Goal: Task Accomplishment & Management: Complete application form

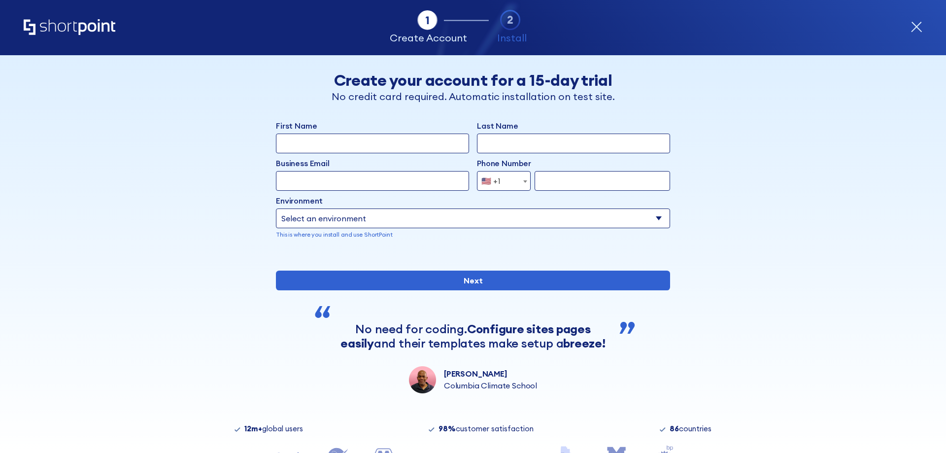
click at [331, 141] on input "First Name" at bounding box center [372, 144] width 193 height 20
type input "[PERSON_NAME]"
click at [544, 135] on input "Last Name" at bounding box center [573, 144] width 193 height 20
type input "channamallu"
click at [368, 179] on input "Business Email" at bounding box center [372, 181] width 193 height 20
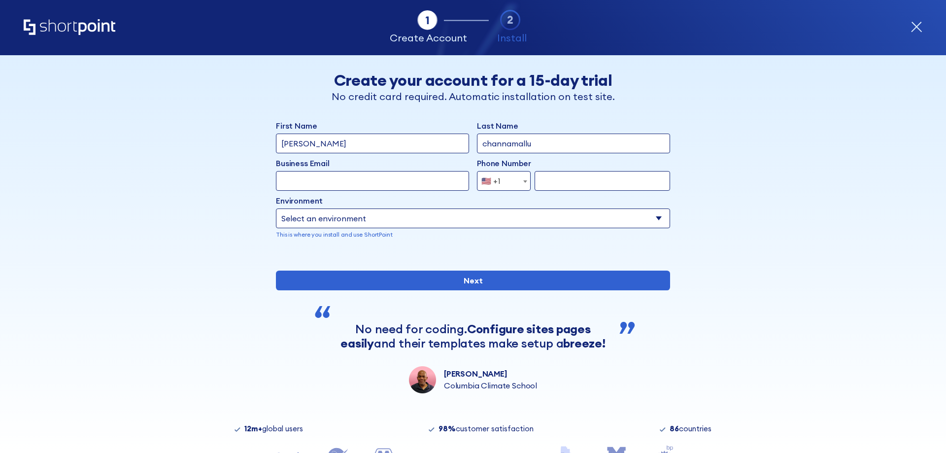
type input "[EMAIL_ADDRESS][DOMAIN_NAME]"
click at [563, 183] on input "form" at bounding box center [602, 181] width 135 height 20
type input "5164280872"
click at [400, 219] on select "Select an environment Microsoft 365 SharePoint Online SharePoint 2019 (On-Premi…" at bounding box center [473, 218] width 394 height 20
select select "Microsoft 365"
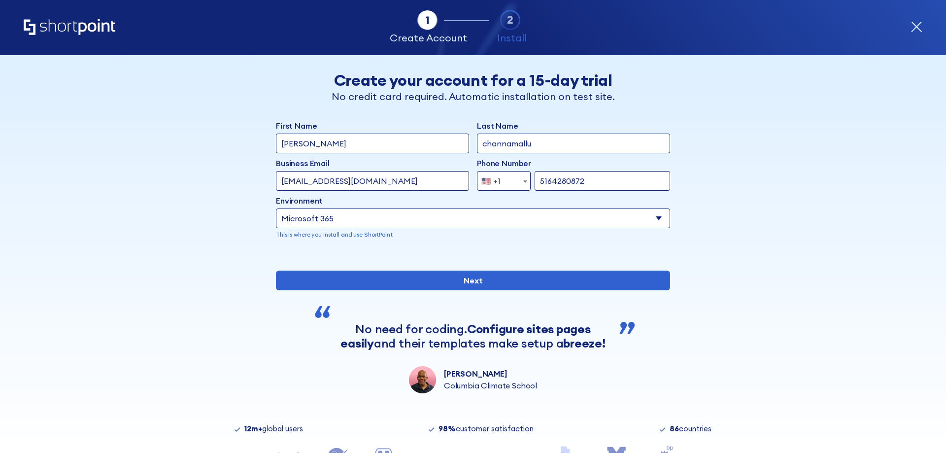
click at [276, 208] on select "Select an environment Microsoft 365 SharePoint Online SharePoint 2019 (On-Premi…" at bounding box center [473, 218] width 394 height 20
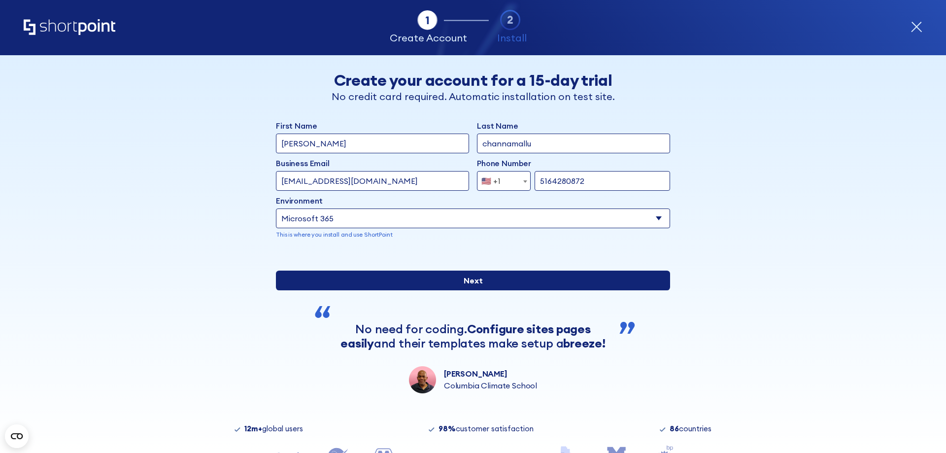
click at [433, 290] on input "Next" at bounding box center [473, 281] width 394 height 20
